Goal: Task Accomplishment & Management: Use online tool/utility

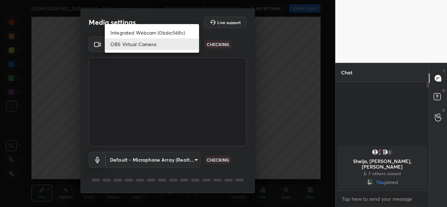
click at [177, 45] on body "1 2 3 4 5 6 7 C X Z C X Z E E Erase all H H [DEMOGRAPHIC_DATA] LAW - All Import…" at bounding box center [223, 103] width 447 height 207
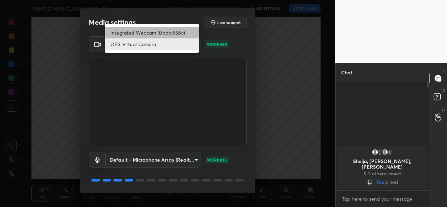
click at [161, 34] on li "Integrated Webcam (0bda:568c)" at bounding box center [152, 33] width 94 height 12
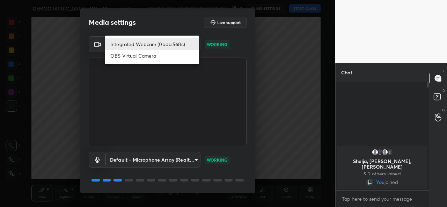
click at [154, 40] on body "1 2 3 4 5 6 7 C X Z C X Z E E Erase all H H [DEMOGRAPHIC_DATA] LAW - All Import…" at bounding box center [223, 103] width 447 height 207
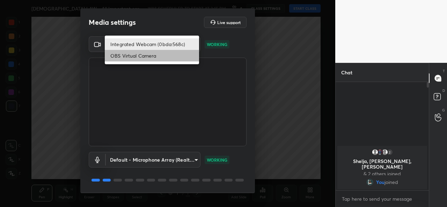
click at [152, 56] on li "OBS Virtual Camera" at bounding box center [152, 56] width 94 height 12
type input "94252a68bf4748c3aec50010ff9e6bb575f03e8e88c41a7e6cc7d4e6c3936b75"
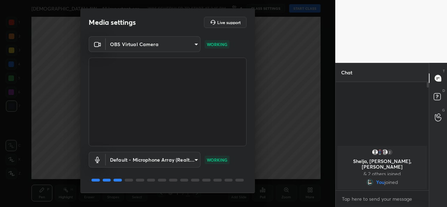
scroll to position [22, 0]
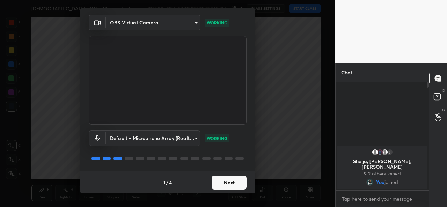
click at [227, 184] on button "Next" at bounding box center [229, 183] width 35 height 14
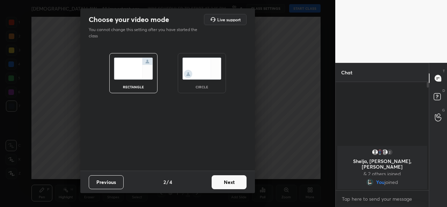
scroll to position [0, 0]
click at [227, 184] on button "Next" at bounding box center [229, 182] width 35 height 14
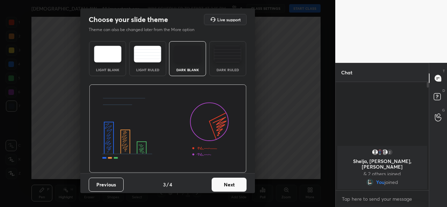
click at [103, 188] on button "Previous" at bounding box center [106, 185] width 35 height 14
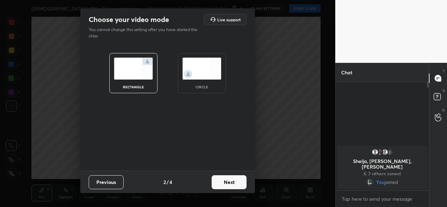
click at [187, 79] on img at bounding box center [201, 69] width 39 height 22
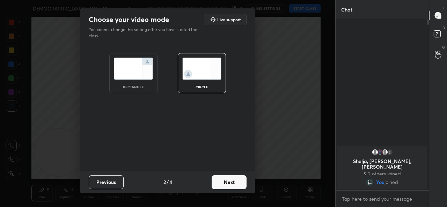
click at [237, 180] on button "Next" at bounding box center [229, 182] width 35 height 14
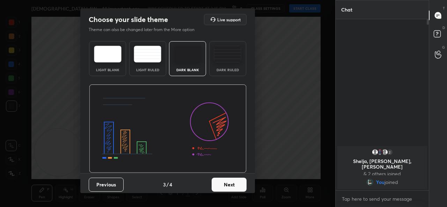
click at [237, 180] on button "Next" at bounding box center [229, 185] width 35 height 14
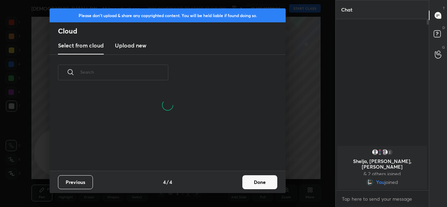
click at [260, 183] on button "Done" at bounding box center [259, 182] width 35 height 14
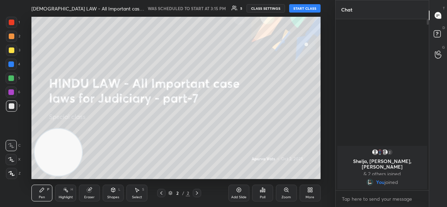
click at [294, 8] on button "START CLASS" at bounding box center [304, 8] width 31 height 8
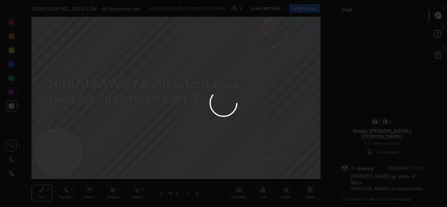
type textarea "x"
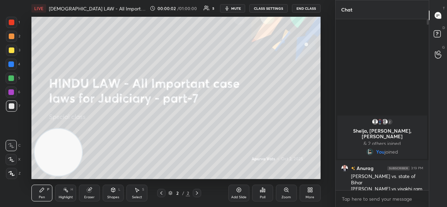
click at [232, 9] on button "mute" at bounding box center [232, 8] width 25 height 8
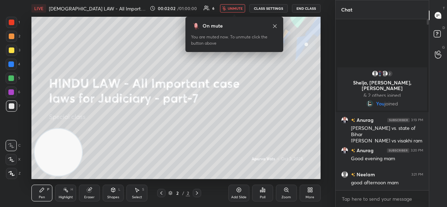
click at [268, 5] on button "CLASS SETTINGS" at bounding box center [268, 8] width 38 height 8
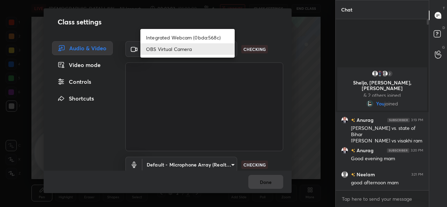
click at [188, 45] on body "1 2 3 4 5 6 7 C X Z C X Z E E Erase all H H LIVE [DEMOGRAPHIC_DATA] LAW - All I…" at bounding box center [223, 103] width 447 height 207
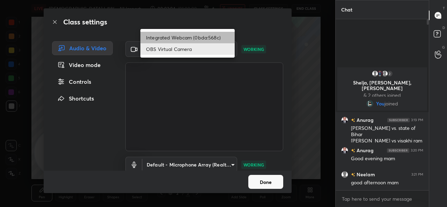
click at [178, 35] on li "Integrated Webcam (0bda:568c)" at bounding box center [187, 38] width 94 height 12
type input "ce22a048ae8dcaf54df04f31aed1349cbc5a055ad47954115d1321eb41836ca0"
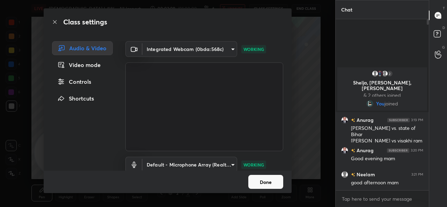
click at [267, 182] on button "Done" at bounding box center [265, 182] width 35 height 14
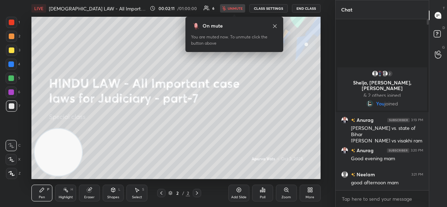
click at [240, 9] on div "00:02:11 / 01:00:00 6 unmute CLASS SETTINGS End Class" at bounding box center [235, 8] width 171 height 8
click at [240, 9] on span "unmute" at bounding box center [235, 8] width 15 height 5
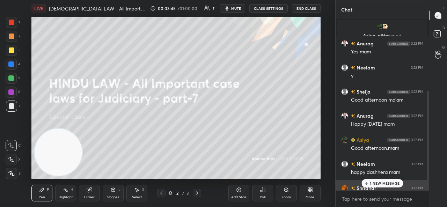
scroll to position [163, 0]
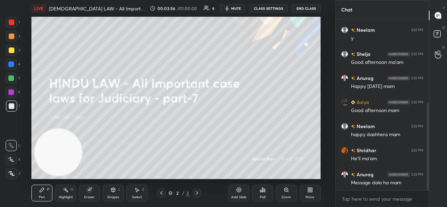
click at [234, 191] on div "Add Slide" at bounding box center [238, 193] width 21 height 17
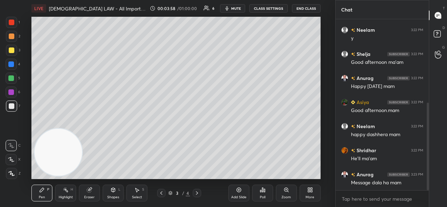
click at [11, 162] on div at bounding box center [11, 159] width 11 height 11
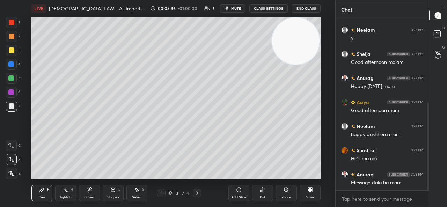
click at [323, 149] on div "Setting up your live class Poll for secs No correct answer Start poll" at bounding box center [175, 98] width 307 height 162
click at [238, 191] on icon at bounding box center [239, 190] width 6 height 6
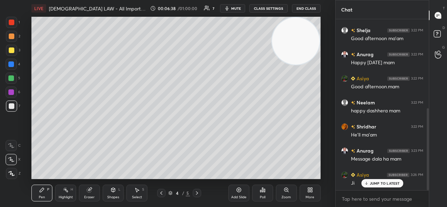
click at [239, 193] on div "Add Slide" at bounding box center [238, 193] width 21 height 17
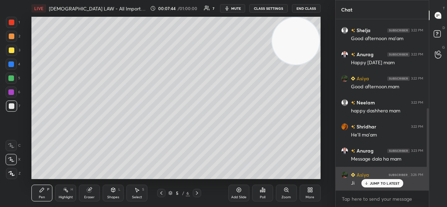
click at [371, 185] on p "JUMP TO LATEST" at bounding box center [385, 183] width 30 height 4
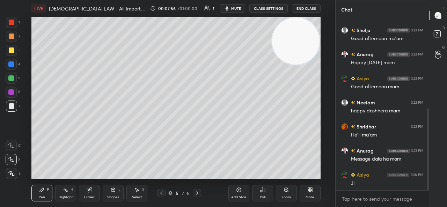
click at [235, 192] on div "Add Slide" at bounding box center [238, 193] width 21 height 17
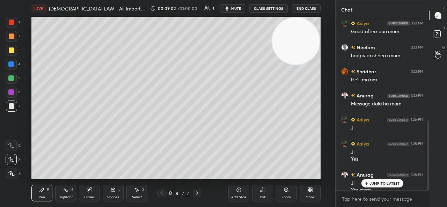
scroll to position [249, 0]
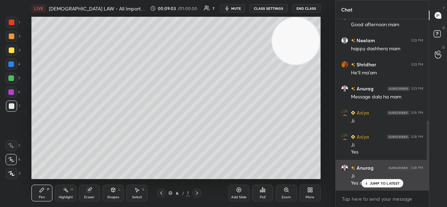
click at [379, 179] on div "JUMP TO LATEST" at bounding box center [382, 183] width 42 height 8
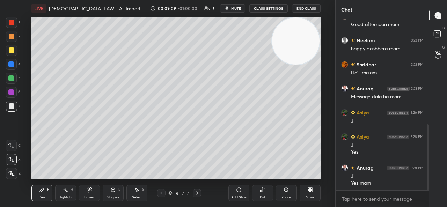
scroll to position [273, 0]
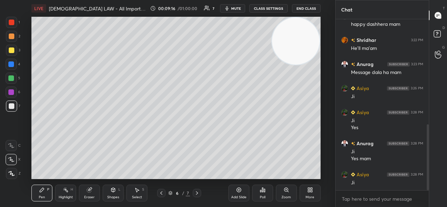
click at [236, 190] on icon at bounding box center [239, 190] width 6 height 6
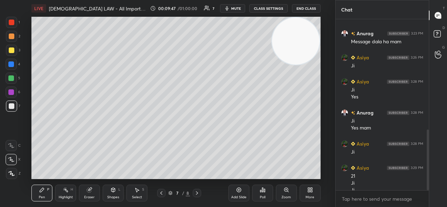
scroll to position [311, 0]
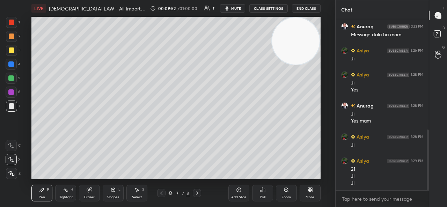
click at [240, 185] on div "Add Slide" at bounding box center [238, 193] width 21 height 17
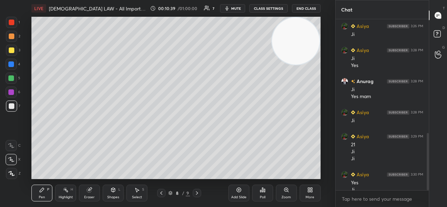
scroll to position [342, 0]
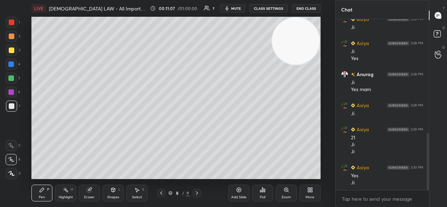
click at [240, 190] on icon at bounding box center [238, 190] width 2 height 2
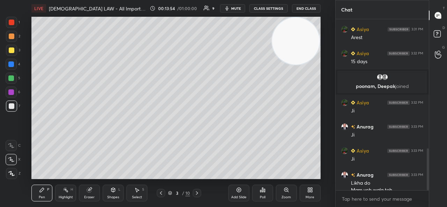
scroll to position [537, 0]
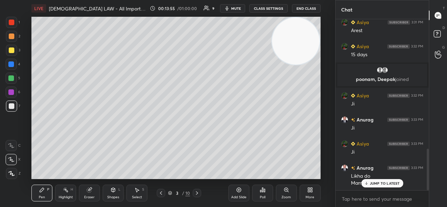
click at [236, 189] on icon at bounding box center [239, 190] width 6 height 6
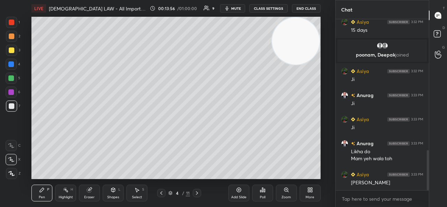
click at [200, 193] on div at bounding box center [197, 193] width 8 height 8
click at [201, 193] on div "5 / 11" at bounding box center [179, 193] width 98 height 8
click at [201, 193] on div at bounding box center [197, 193] width 8 height 8
click at [201, 194] on div "6 / 11" at bounding box center [179, 193] width 98 height 8
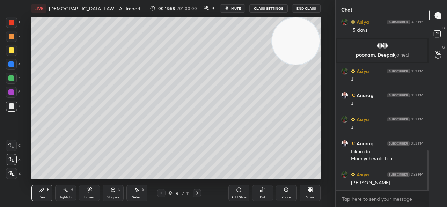
click at [198, 192] on icon at bounding box center [197, 193] width 6 height 6
click at [199, 193] on icon at bounding box center [197, 193] width 6 height 6
click at [197, 192] on icon at bounding box center [197, 193] width 6 height 6
click at [198, 193] on icon at bounding box center [197, 193] width 6 height 6
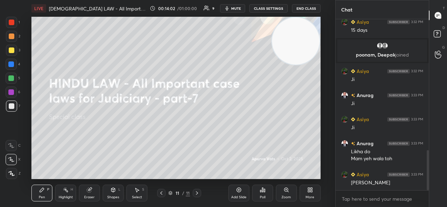
click at [161, 194] on icon at bounding box center [162, 193] width 6 height 6
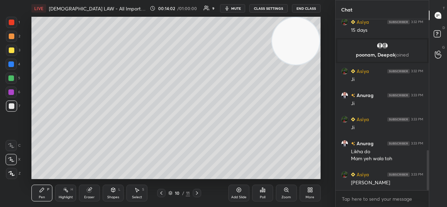
click at [235, 195] on div "Add Slide" at bounding box center [238, 193] width 21 height 17
click at [7, 36] on div at bounding box center [11, 36] width 11 height 11
click at [161, 190] on icon at bounding box center [162, 193] width 6 height 6
click at [161, 192] on icon at bounding box center [162, 193] width 6 height 6
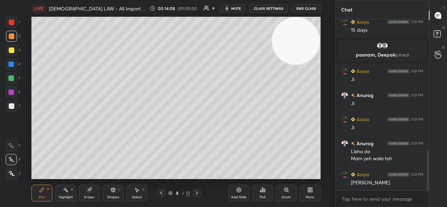
click at [162, 193] on icon at bounding box center [162, 193] width 6 height 6
click at [161, 192] on icon at bounding box center [162, 193] width 6 height 6
click at [162, 193] on icon at bounding box center [162, 193] width 6 height 6
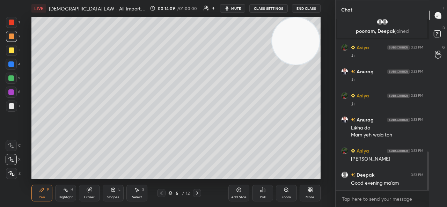
click at [161, 192] on icon at bounding box center [162, 193] width 6 height 6
click at [162, 192] on icon at bounding box center [162, 193] width 6 height 6
click at [163, 193] on icon at bounding box center [162, 193] width 6 height 6
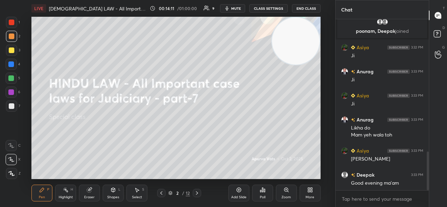
click at [197, 195] on icon at bounding box center [197, 193] width 6 height 6
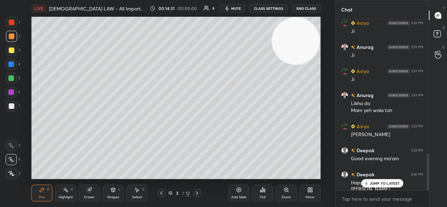
scroll to position [640, 0]
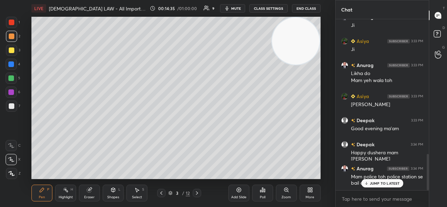
click at [368, 184] on icon at bounding box center [366, 183] width 5 height 4
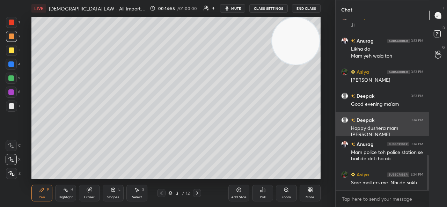
scroll to position [688, 0]
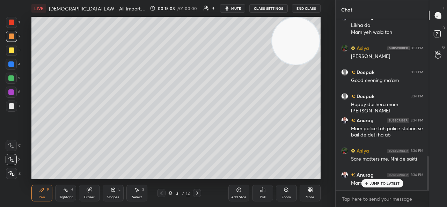
click at [368, 185] on icon at bounding box center [366, 183] width 5 height 4
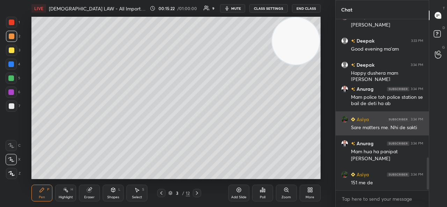
scroll to position [743, 0]
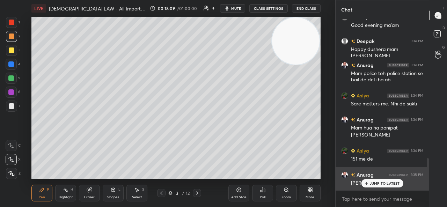
click at [379, 183] on p "JUMP TO LATEST" at bounding box center [385, 183] width 30 height 4
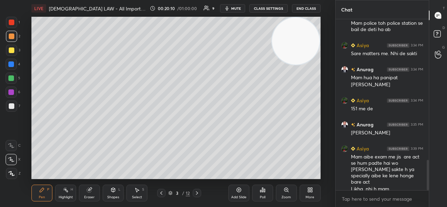
scroll to position [817, 0]
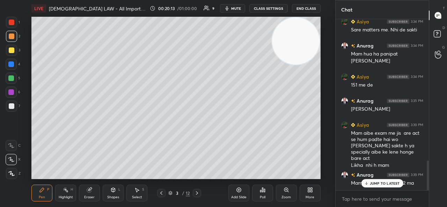
click at [376, 180] on div "JUMP TO LATEST" at bounding box center [382, 183] width 42 height 8
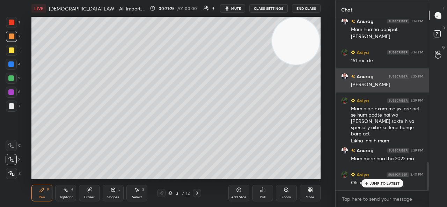
scroll to position [872, 0]
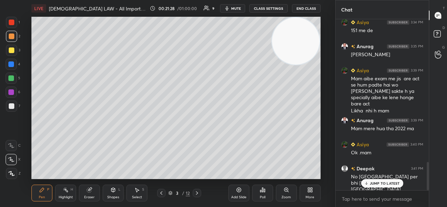
click at [384, 183] on p "JUMP TO LATEST" at bounding box center [385, 183] width 30 height 4
click at [198, 193] on icon at bounding box center [197, 193] width 6 height 6
click at [198, 192] on icon at bounding box center [197, 193] width 6 height 6
click at [198, 190] on icon at bounding box center [197, 193] width 6 height 6
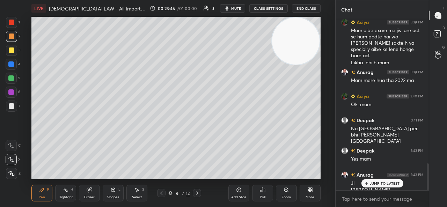
scroll to position [927, 0]
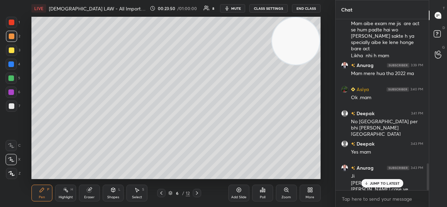
click at [383, 183] on p "JUMP TO LATEST" at bounding box center [385, 183] width 30 height 4
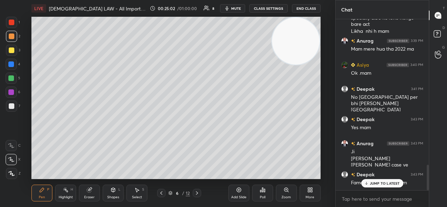
scroll to position [975, 0]
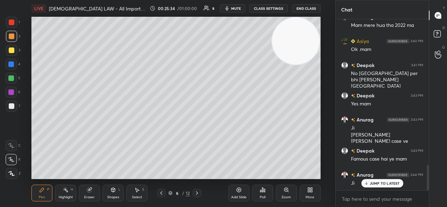
click at [95, 193] on div "Eraser" at bounding box center [89, 193] width 21 height 17
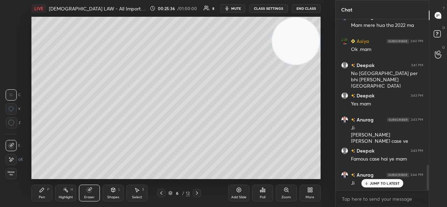
click at [13, 163] on div at bounding box center [11, 159] width 11 height 11
click at [45, 190] on div "Pen P" at bounding box center [41, 193] width 21 height 17
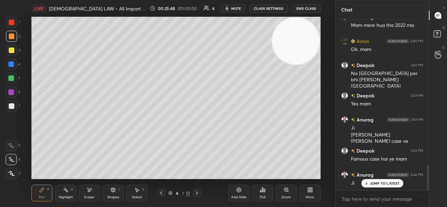
click at [196, 194] on icon at bounding box center [197, 193] width 6 height 6
click at [235, 192] on div "Add Slide" at bounding box center [238, 193] width 21 height 17
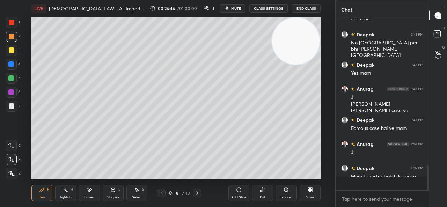
scroll to position [169, 91]
click at [14, 106] on div at bounding box center [11, 106] width 11 height 11
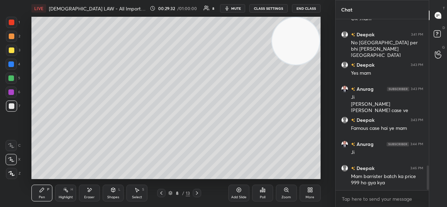
scroll to position [1029, 0]
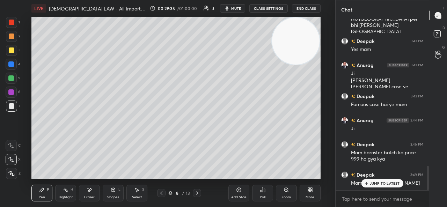
click at [386, 182] on p "JUMP TO LATEST" at bounding box center [385, 183] width 30 height 4
click at [13, 79] on div at bounding box center [11, 78] width 6 height 6
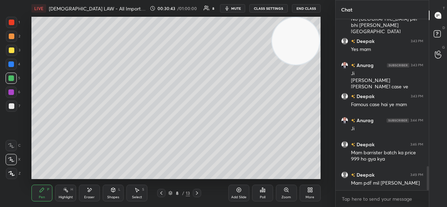
scroll to position [1046, 0]
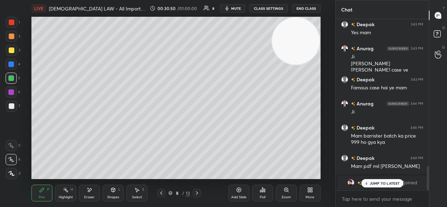
click at [373, 184] on p "JUMP TO LATEST" at bounding box center [385, 183] width 30 height 4
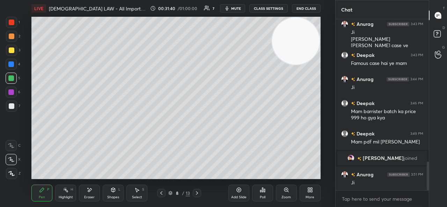
click at [197, 192] on icon at bounding box center [197, 193] width 6 height 6
click at [234, 188] on div "Add Slide" at bounding box center [238, 193] width 21 height 17
click at [11, 37] on div at bounding box center [12, 37] width 6 height 6
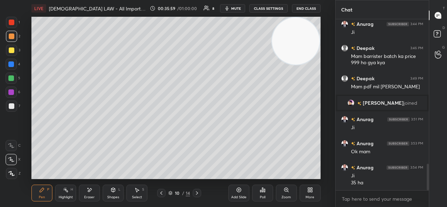
scroll to position [927, 0]
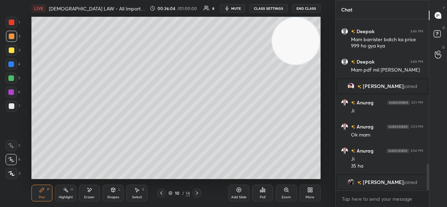
click at [354, 181] on img "grid" at bounding box center [350, 182] width 7 height 7
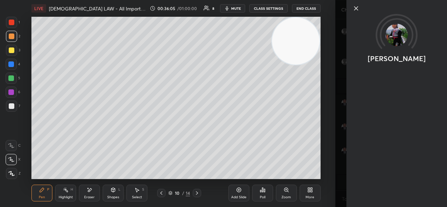
click at [356, 13] on div at bounding box center [396, 20] width 101 height 40
click at [359, 13] on div at bounding box center [396, 20] width 101 height 40
click at [353, 10] on icon at bounding box center [356, 8] width 8 height 8
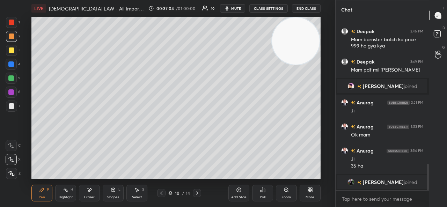
scroll to position [935, 0]
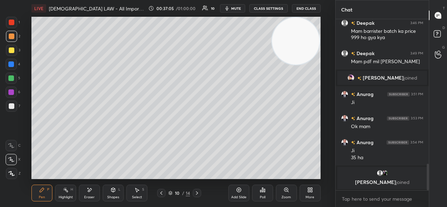
click at [264, 175] on div "Poll" at bounding box center [262, 193] width 21 height 39
click at [12, 53] on div at bounding box center [12, 50] width 6 height 6
click at [237, 193] on div "Add Slide" at bounding box center [238, 193] width 21 height 17
click at [162, 195] on icon at bounding box center [162, 193] width 6 height 6
click at [198, 191] on icon at bounding box center [197, 193] width 6 height 6
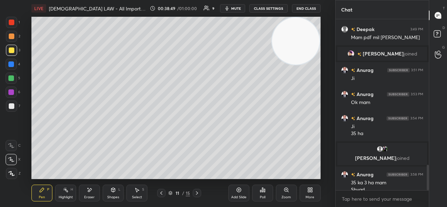
scroll to position [973, 0]
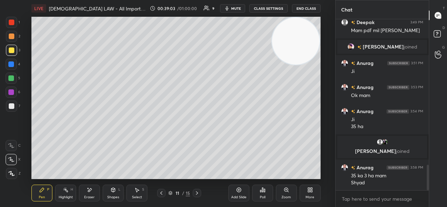
click at [86, 191] on div "Eraser" at bounding box center [89, 193] width 21 height 17
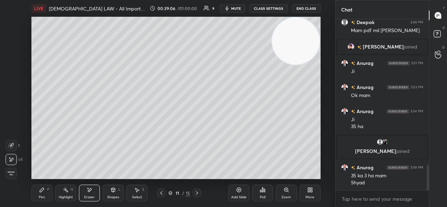
click at [40, 191] on icon at bounding box center [42, 190] width 4 height 4
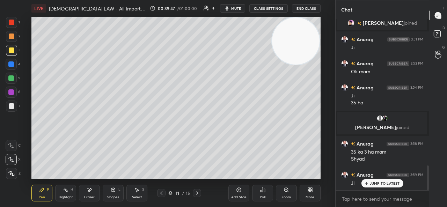
scroll to position [1013, 0]
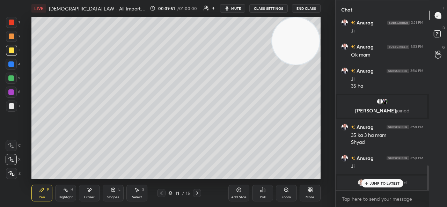
click at [375, 182] on p "JUMP TO LATEST" at bounding box center [385, 183] width 30 height 4
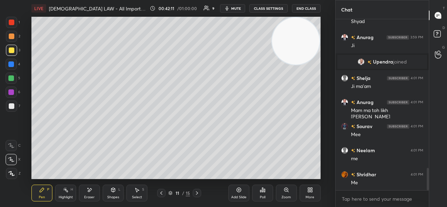
scroll to position [1151, 0]
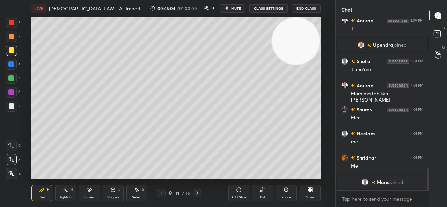
click at [198, 191] on icon at bounding box center [197, 193] width 6 height 6
click at [161, 195] on icon at bounding box center [162, 193] width 6 height 6
click at [235, 192] on div "Add Slide" at bounding box center [238, 193] width 21 height 17
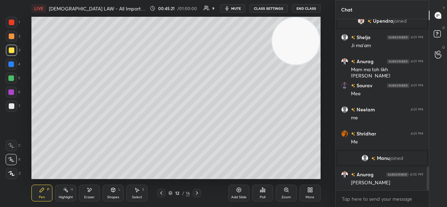
scroll to position [1057, 0]
click at [272, 65] on video at bounding box center [295, 40] width 47 height 47
click at [94, 192] on div "Eraser" at bounding box center [89, 193] width 21 height 17
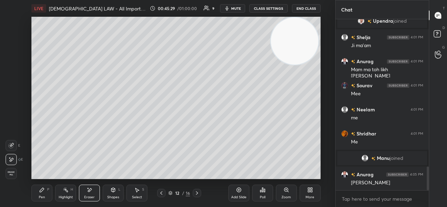
click at [15, 175] on span "Erase all" at bounding box center [11, 173] width 10 height 5
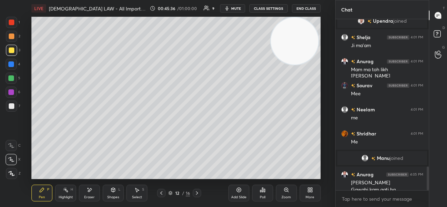
scroll to position [1064, 0]
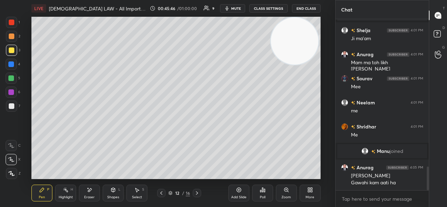
click at [86, 190] on div "Eraser" at bounding box center [89, 193] width 21 height 17
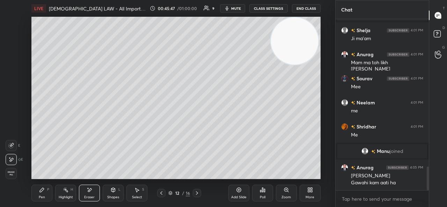
click at [66, 191] on rect at bounding box center [66, 190] width 3 height 3
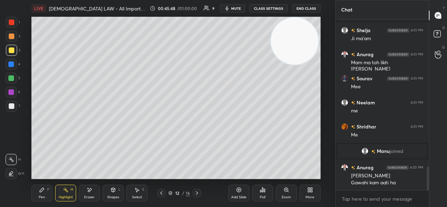
click at [13, 175] on icon at bounding box center [11, 174] width 6 height 6
click at [13, 64] on div at bounding box center [11, 64] width 6 height 6
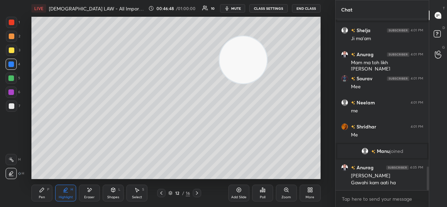
click at [16, 107] on div at bounding box center [11, 106] width 11 height 11
click at [44, 191] on icon at bounding box center [42, 190] width 6 height 6
click at [15, 66] on div at bounding box center [11, 64] width 11 height 11
click at [69, 190] on div "Highlight H" at bounding box center [65, 193] width 21 height 17
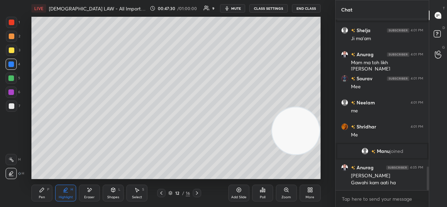
click at [43, 190] on icon at bounding box center [42, 190] width 4 height 4
click at [0, 79] on div "1 2 3 4 5 6 7 C X Z E E Erase all H H" at bounding box center [11, 98] width 22 height 162
click at [15, 79] on div at bounding box center [11, 78] width 11 height 11
click at [60, 191] on div "Highlight H" at bounding box center [65, 193] width 21 height 17
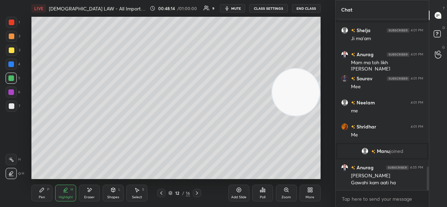
click at [11, 36] on div at bounding box center [12, 37] width 6 height 6
click at [13, 23] on div at bounding box center [12, 23] width 6 height 6
click at [10, 47] on div at bounding box center [11, 50] width 11 height 11
click at [15, 107] on div at bounding box center [11, 106] width 11 height 11
click at [48, 190] on div "P" at bounding box center [48, 189] width 2 height 3
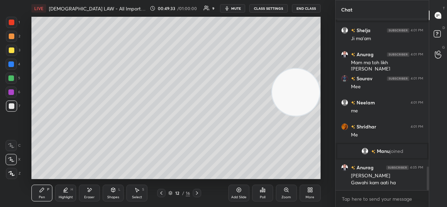
click at [11, 62] on div at bounding box center [11, 64] width 6 height 6
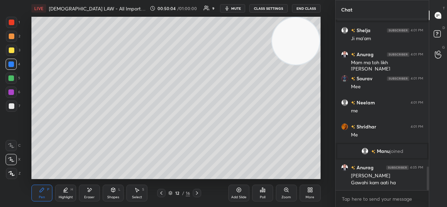
scroll to position [1087, 0]
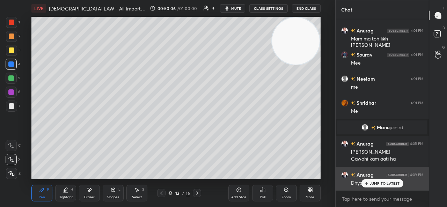
click at [372, 181] on p "JUMP TO LATEST" at bounding box center [385, 183] width 30 height 4
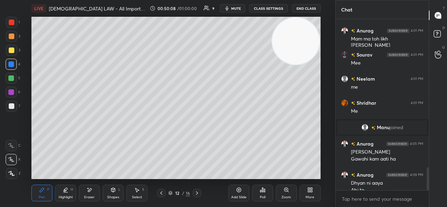
scroll to position [1094, 0]
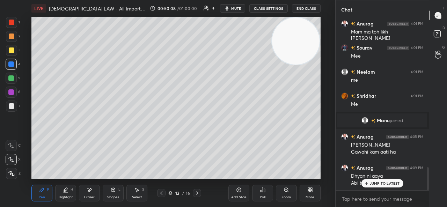
click at [163, 193] on icon at bounding box center [162, 193] width 6 height 6
click at [164, 193] on div at bounding box center [161, 193] width 8 height 8
click at [165, 192] on div at bounding box center [161, 193] width 8 height 8
click at [232, 6] on button "mute" at bounding box center [232, 8] width 25 height 8
click at [13, 50] on div at bounding box center [12, 50] width 6 height 6
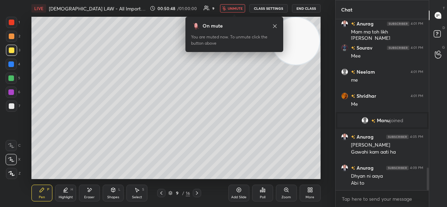
scroll to position [1119, 0]
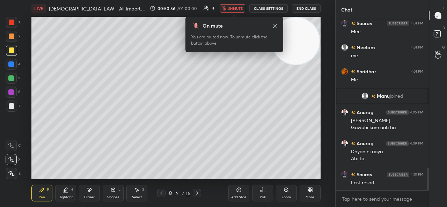
click at [239, 7] on span "unmute" at bounding box center [235, 8] width 15 height 5
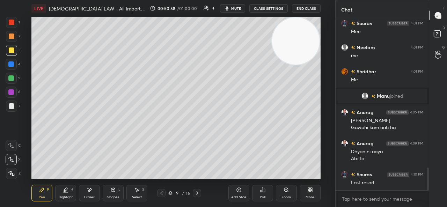
click at [236, 6] on span "mute" at bounding box center [236, 8] width 10 height 5
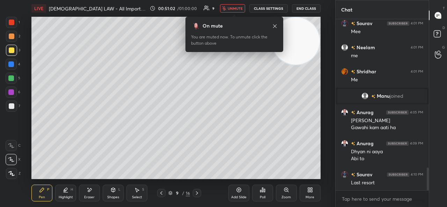
scroll to position [1143, 0]
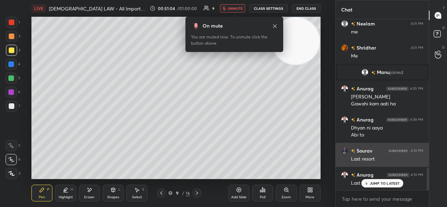
click at [387, 178] on div "Last resort" at bounding box center [387, 182] width 72 height 8
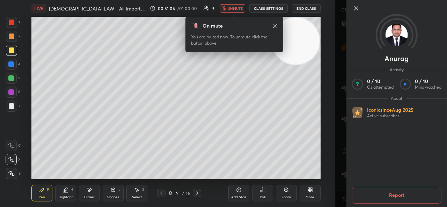
click at [353, 9] on icon at bounding box center [356, 8] width 8 height 8
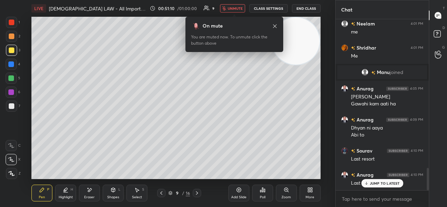
click at [273, 26] on icon at bounding box center [275, 26] width 6 height 6
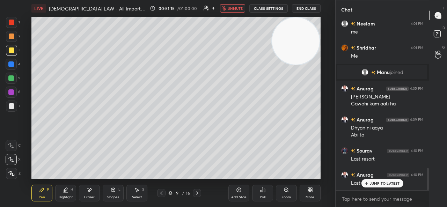
click at [237, 8] on span "unmute" at bounding box center [235, 8] width 15 height 5
click at [239, 8] on span "mute" at bounding box center [236, 8] width 10 height 5
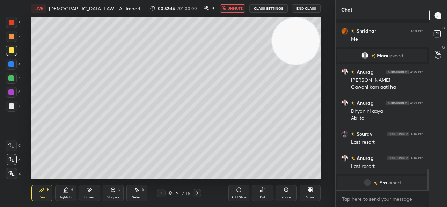
scroll to position [1203, 0]
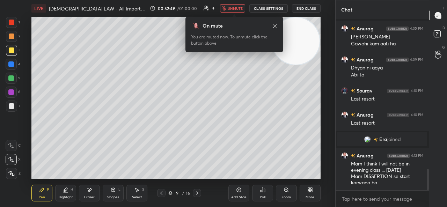
click at [231, 5] on button "unmute" at bounding box center [232, 8] width 25 height 8
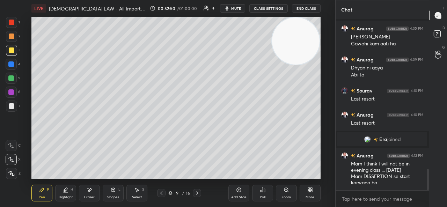
click at [200, 192] on div at bounding box center [197, 193] width 8 height 8
click at [199, 194] on icon at bounding box center [197, 193] width 6 height 6
click at [200, 194] on div at bounding box center [197, 193] width 8 height 8
click at [200, 195] on div at bounding box center [197, 193] width 8 height 8
click at [162, 192] on icon at bounding box center [161, 192] width 2 height 3
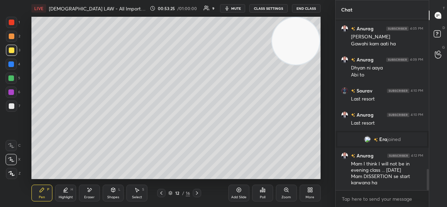
click at [235, 6] on span "mute" at bounding box center [236, 8] width 10 height 5
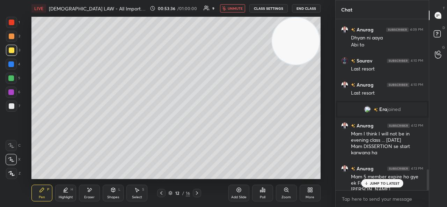
click at [235, 6] on span "unmute" at bounding box center [235, 8] width 15 height 5
click at [381, 181] on p "JUMP TO LATEST" at bounding box center [385, 183] width 30 height 4
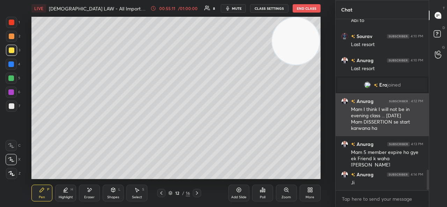
scroll to position [1274, 0]
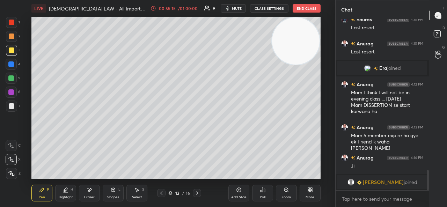
click at [344, 200] on body "1 2 3 4 5 6 7 C X Z E E Erase all H H LIVE [DEMOGRAPHIC_DATA] LAW - All Importa…" at bounding box center [223, 103] width 447 height 207
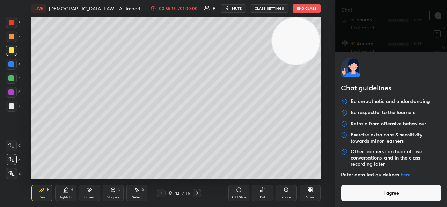
click at [345, 197] on button "I agree" at bounding box center [391, 193] width 101 height 17
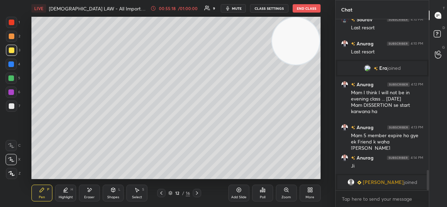
click at [310, 194] on div "More" at bounding box center [310, 193] width 21 height 17
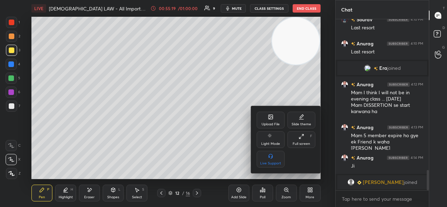
click at [267, 123] on div "Upload File" at bounding box center [271, 124] width 18 height 3
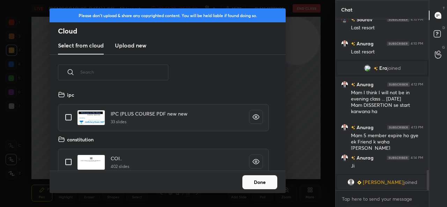
click at [123, 47] on h3 "Upload new" at bounding box center [130, 45] width 31 height 8
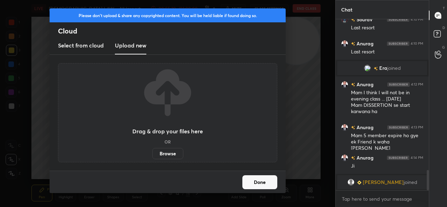
click at [162, 149] on label "Browse" at bounding box center [167, 153] width 31 height 11
click at [152, 149] on input "Browse" at bounding box center [152, 153] width 0 height 11
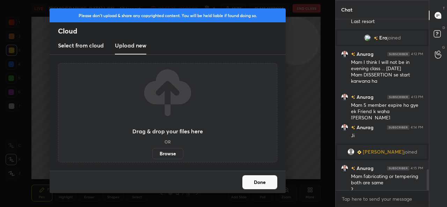
scroll to position [1224, 0]
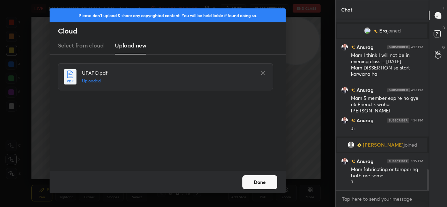
click at [259, 186] on button "Done" at bounding box center [259, 182] width 35 height 14
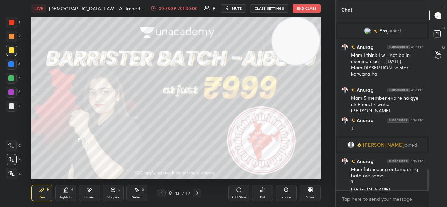
scroll to position [1231, 0]
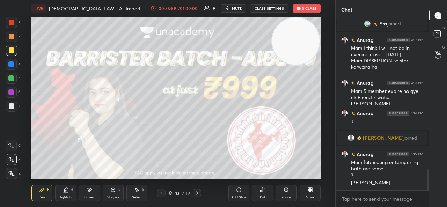
click at [197, 195] on icon at bounding box center [197, 193] width 6 height 6
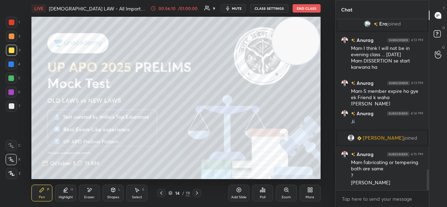
click at [198, 192] on icon at bounding box center [197, 193] width 6 height 6
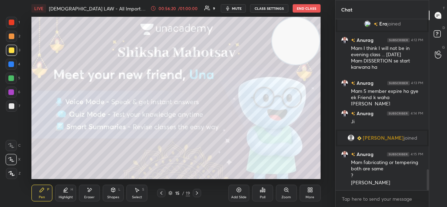
click at [198, 194] on icon at bounding box center [197, 193] width 6 height 6
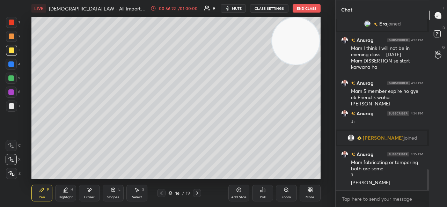
click at [159, 190] on icon at bounding box center [162, 193] width 6 height 6
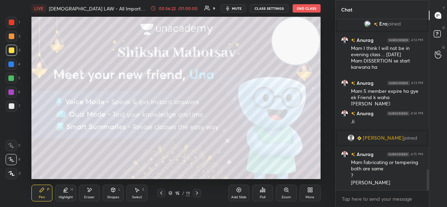
click at [162, 191] on icon at bounding box center [162, 193] width 6 height 6
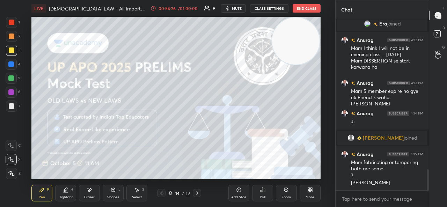
click at [160, 191] on icon at bounding box center [162, 193] width 6 height 6
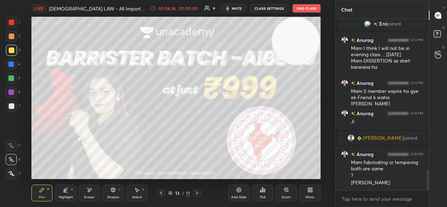
click at [161, 191] on icon at bounding box center [162, 193] width 6 height 6
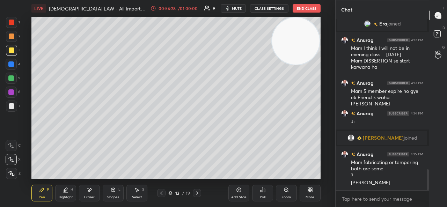
click at [197, 192] on icon at bounding box center [197, 192] width 2 height 3
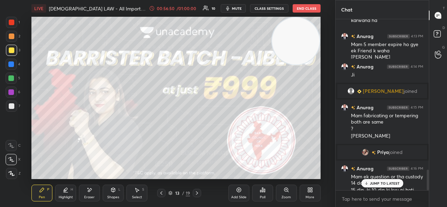
scroll to position [1265, 0]
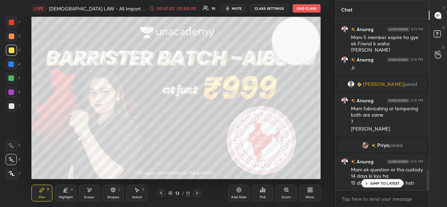
click at [375, 181] on p "JUMP TO LATEST" at bounding box center [385, 183] width 30 height 4
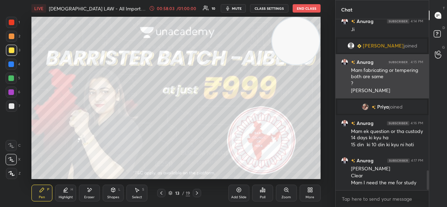
scroll to position [1327, 0]
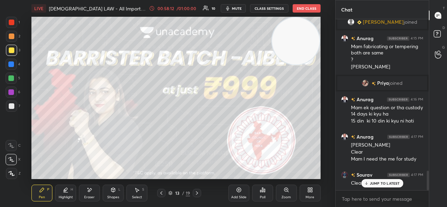
click at [376, 183] on p "JUMP TO LATEST" at bounding box center [385, 183] width 30 height 4
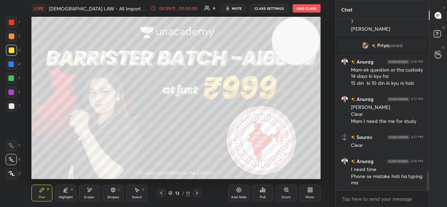
scroll to position [1388, 0]
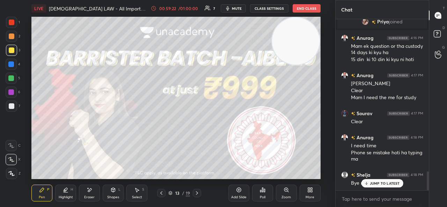
click at [229, 7] on icon "button" at bounding box center [227, 8] width 3 height 4
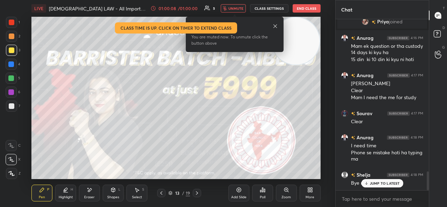
click at [299, 10] on button "End Class" at bounding box center [307, 8] width 28 height 8
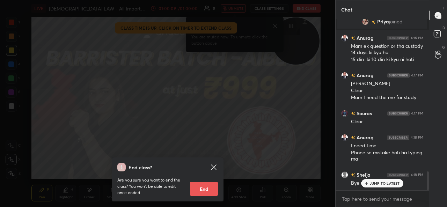
click at [212, 194] on button "End" at bounding box center [204, 189] width 28 height 14
type textarea "x"
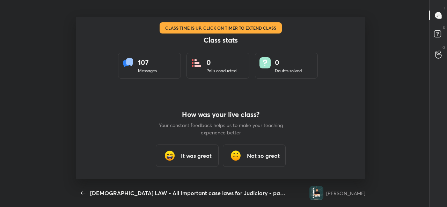
scroll to position [0, 0]
click at [181, 158] on h3 "It was great" at bounding box center [196, 156] width 31 height 8
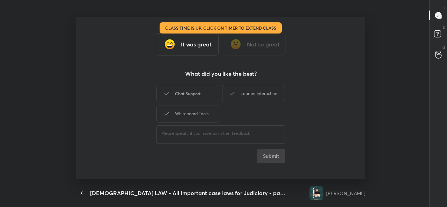
click at [181, 90] on div "Chat Support" at bounding box center [187, 93] width 63 height 17
click at [241, 88] on div "Learner Interaction" at bounding box center [253, 93] width 63 height 17
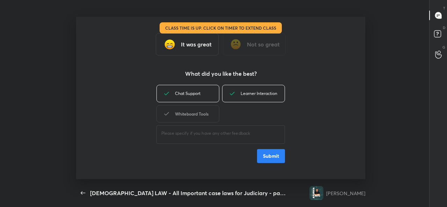
click at [185, 111] on div "Whiteboard Tools" at bounding box center [187, 113] width 63 height 17
click at [268, 155] on button "Submit" at bounding box center [271, 156] width 28 height 14
